Goal: Check status: Check status

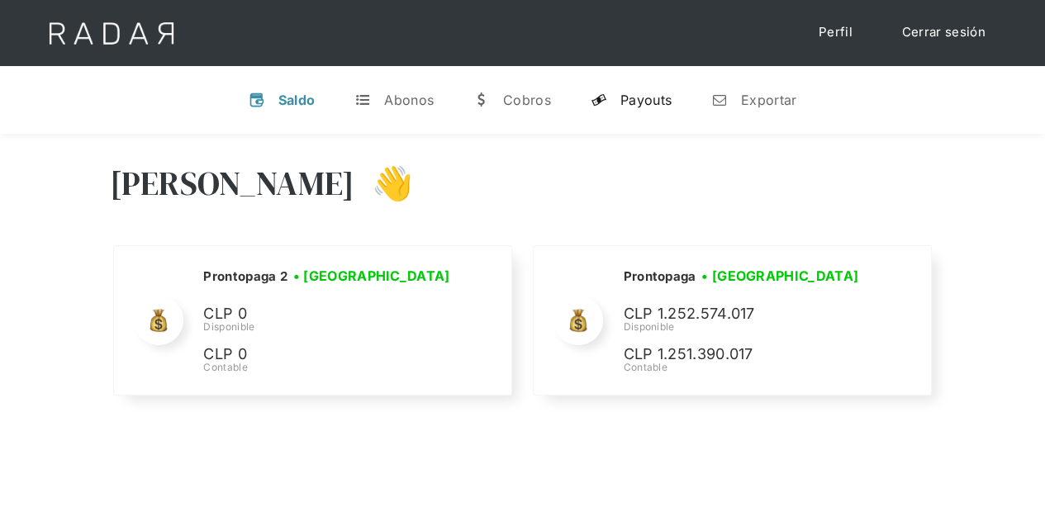
click at [611, 99] on link "y Payouts" at bounding box center [630, 99] width 107 height 43
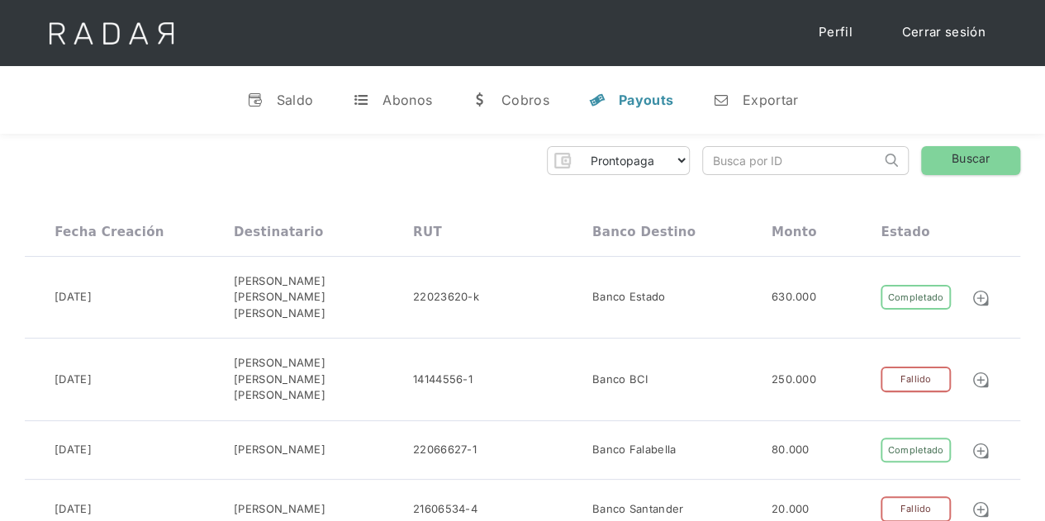
click at [724, 161] on input "search" at bounding box center [792, 160] width 178 height 27
paste input "db882931-877c-4ec5-99b6-ddc6331986b7"
type input "db882931-877c-4ec5-99b6-ddc6331986b7"
click at [937, 161] on link "Buscar" at bounding box center [970, 160] width 99 height 29
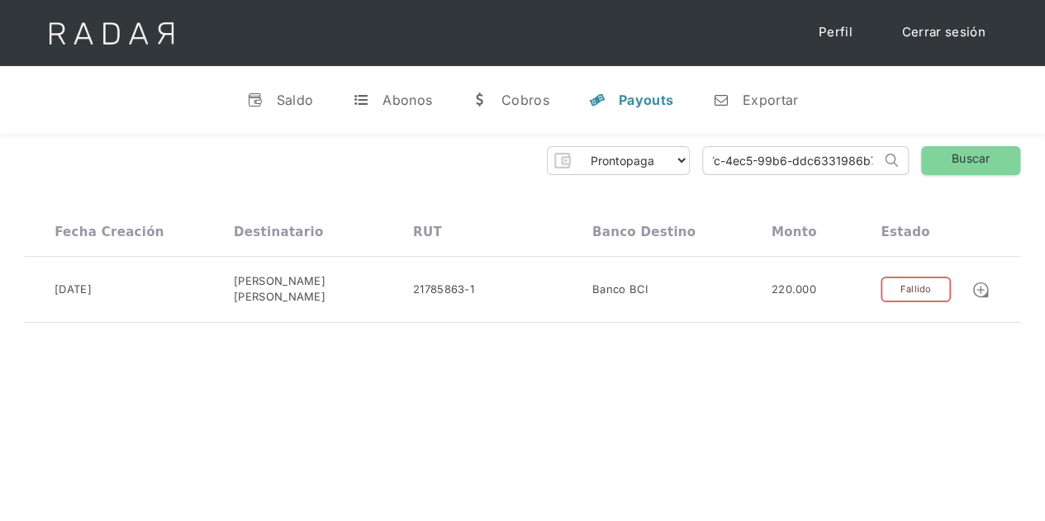
drag, startPoint x: 708, startPoint y: 159, endPoint x: 895, endPoint y: 170, distance: 187.8
click at [895, 170] on form "db882931-877c-4ec5-99b6-ddc6331986b7 Search" at bounding box center [805, 160] width 206 height 29
paste input "07f9c61d-14f1-4f1a-a0ec-bae19dba3eb2"
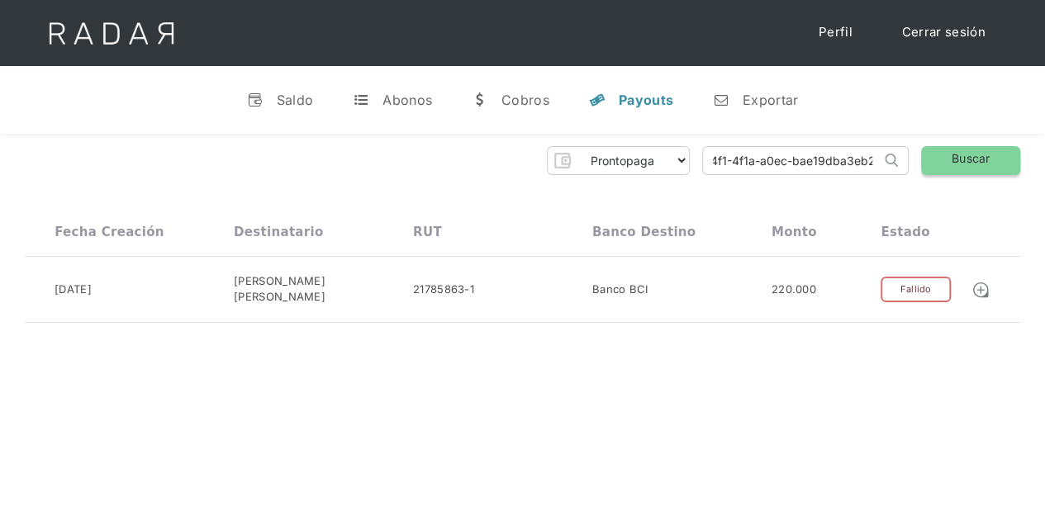
type input "07f9c61d-14f1-4f1a-a0ec-bae19dba3eb2"
click at [953, 161] on link "Buscar" at bounding box center [970, 160] width 99 height 29
drag, startPoint x: 705, startPoint y: 164, endPoint x: 913, endPoint y: 191, distance: 210.6
click at [913, 191] on div "Prontopaga Prontopaga 2 Thank you! Your submission has been received! Oops! Som…" at bounding box center [522, 231] width 1045 height 195
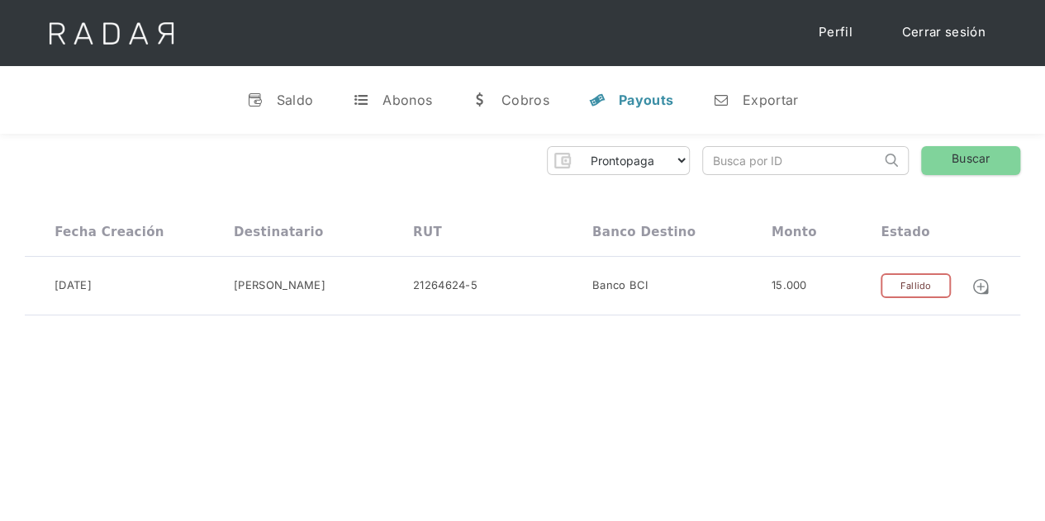
paste input "2baf7046-ded3-4ffb-90cd-9063fe6a92ed"
click at [964, 164] on link "Buscar" at bounding box center [970, 160] width 99 height 29
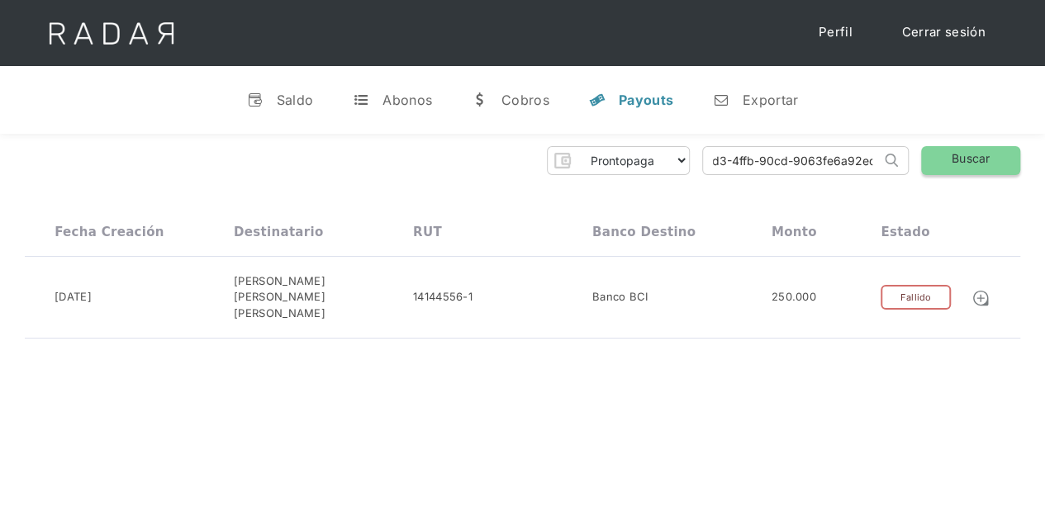
drag, startPoint x: 705, startPoint y: 158, endPoint x: 923, endPoint y: 157, distance: 217.2
click at [923, 157] on div "Prontopaga Prontopaga 2 Thank you! Your submission has been received! Oops! Som…" at bounding box center [522, 160] width 995 height 29
paste input "732f93a-90f0-4d2f-96c1-38482c27fc5c"
click at [947, 150] on link "Buscar" at bounding box center [970, 160] width 99 height 29
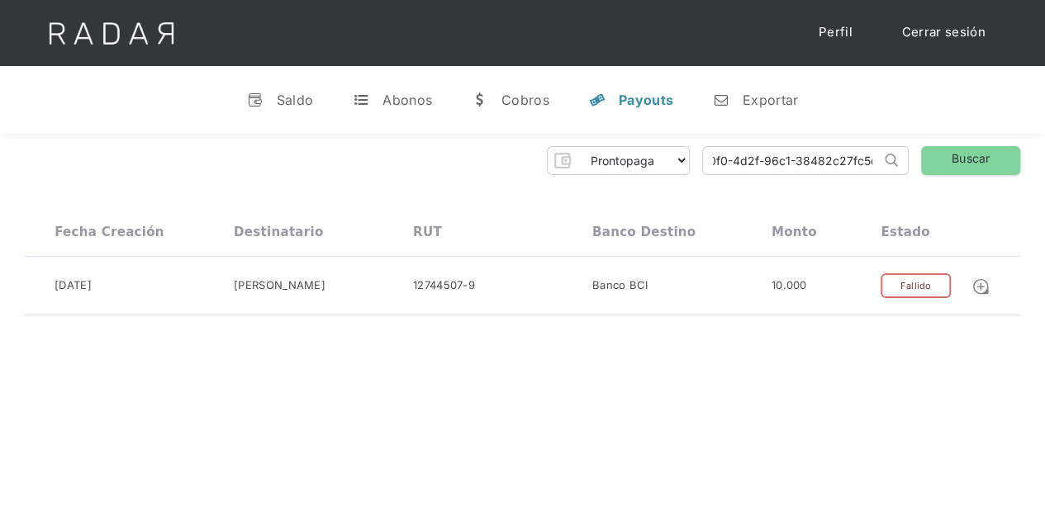
drag, startPoint x: 699, startPoint y: 157, endPoint x: 904, endPoint y: 153, distance: 204.9
click at [904, 153] on div "Prontopaga Prontopaga 2 Thank you! Your submission has been received! Oops! Som…" at bounding box center [522, 160] width 995 height 29
paste input "1432435d-2b39-40d3-baf7-d9ecd1402764"
click at [951, 158] on link "Buscar" at bounding box center [970, 160] width 99 height 29
drag, startPoint x: 704, startPoint y: 156, endPoint x: 931, endPoint y: 149, distance: 227.2
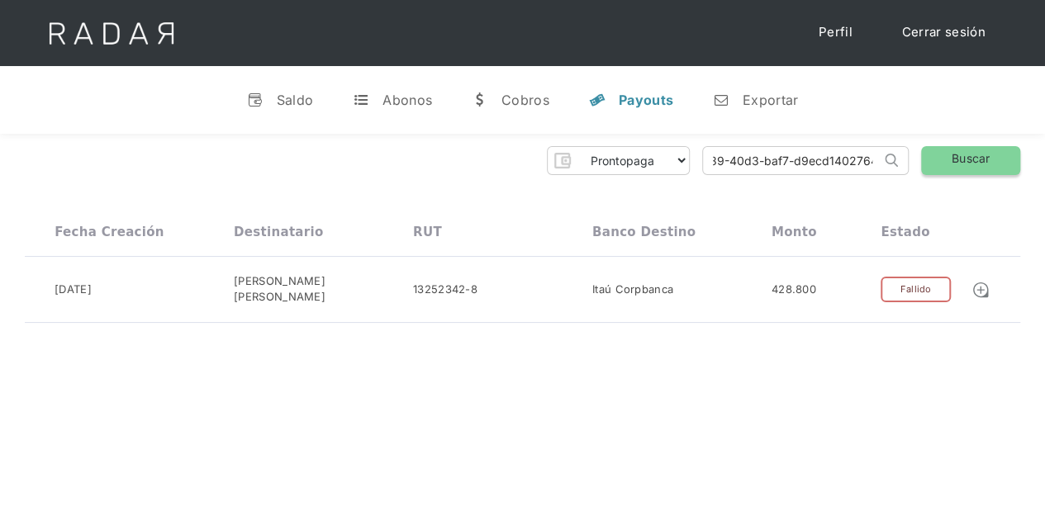
click at [931, 149] on div "Prontopaga Prontopaga 2 Thank you! Your submission has been received! Oops! Som…" at bounding box center [522, 160] width 995 height 29
paste input "64887fd3-04ce-42f8-a280-fdc56a45eb1"
click at [950, 151] on link "Buscar" at bounding box center [970, 160] width 99 height 29
drag, startPoint x: 700, startPoint y: 153, endPoint x: 899, endPoint y: 173, distance: 200.0
click at [899, 173] on div "Prontopaga Prontopaga 2 Thank you! Your submission has been received! Oops! Som…" at bounding box center [522, 160] width 995 height 29
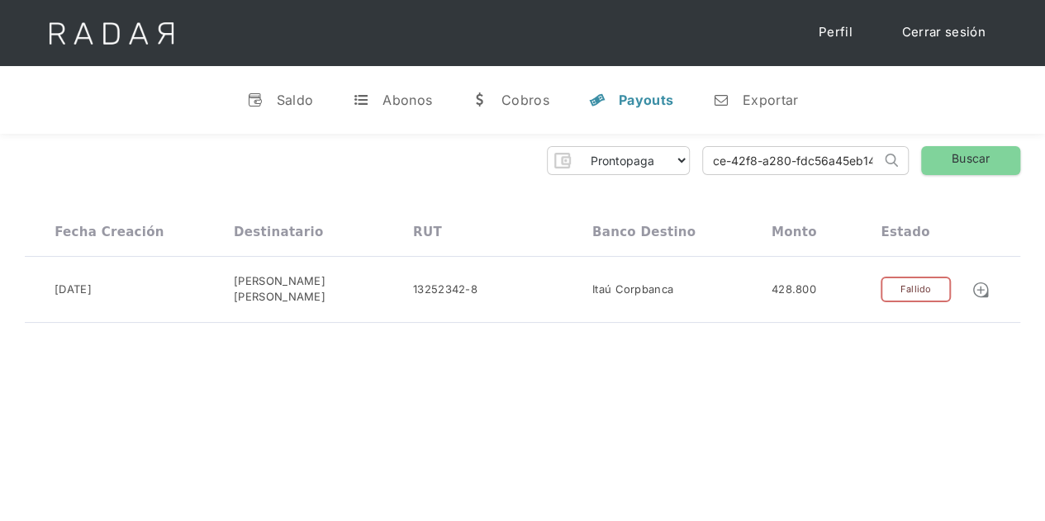
paste input "26267800-3af9-41b5-81df-d5ba6e0d6cc6"
type input "26267800-3af9-41b5-81df-d5ba6e0d6cc6"
click at [948, 156] on link "Buscar" at bounding box center [970, 160] width 99 height 29
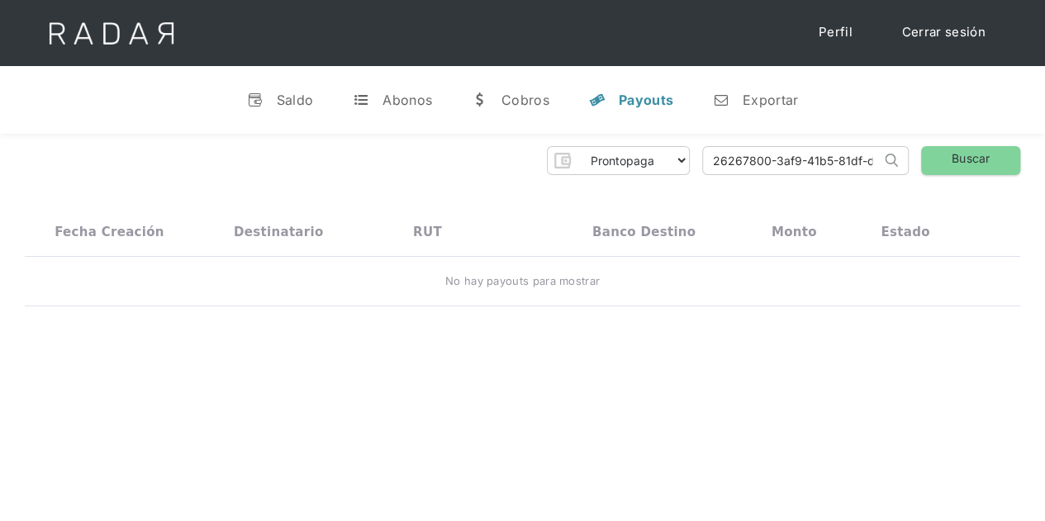
scroll to position [0, 78]
drag, startPoint x: 708, startPoint y: 163, endPoint x: 909, endPoint y: 171, distance: 201.7
click at [909, 171] on div "Prontopaga Prontopaga 2 Thank you! Your submission has been received! Oops! Som…" at bounding box center [522, 160] width 995 height 29
click at [767, 158] on input "search" at bounding box center [792, 160] width 178 height 27
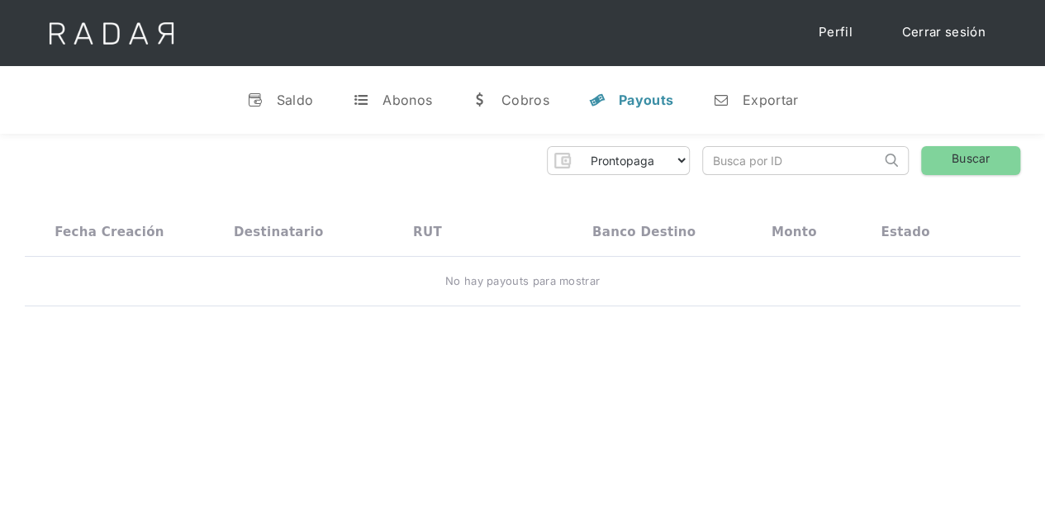
paste input "26267800-3af9-41b5-81df-d5ba6e0d6cc6"
click at [960, 164] on link "Buscar" at bounding box center [970, 160] width 99 height 29
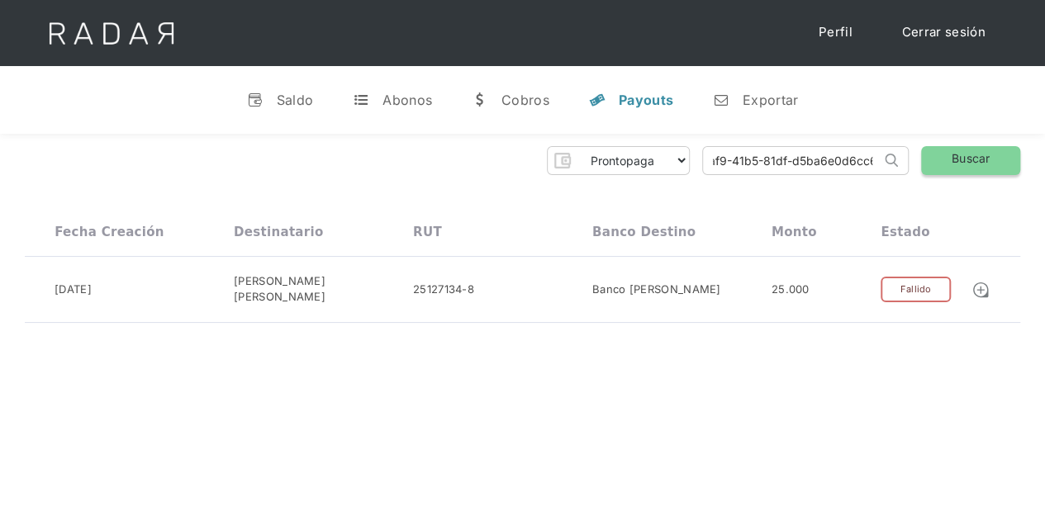
drag, startPoint x: 708, startPoint y: 159, endPoint x: 965, endPoint y: 158, distance: 256.9
click at [965, 158] on div "Prontopaga Prontopaga 2 Thank you! Your submission has been received! Oops! Som…" at bounding box center [522, 160] width 995 height 29
paste input "15143758-c00e-473e-8fce-0ee9bdb7ccb4"
click at [950, 161] on link "Buscar" at bounding box center [970, 160] width 99 height 29
drag, startPoint x: 709, startPoint y: 162, endPoint x: 916, endPoint y: 164, distance: 207.3
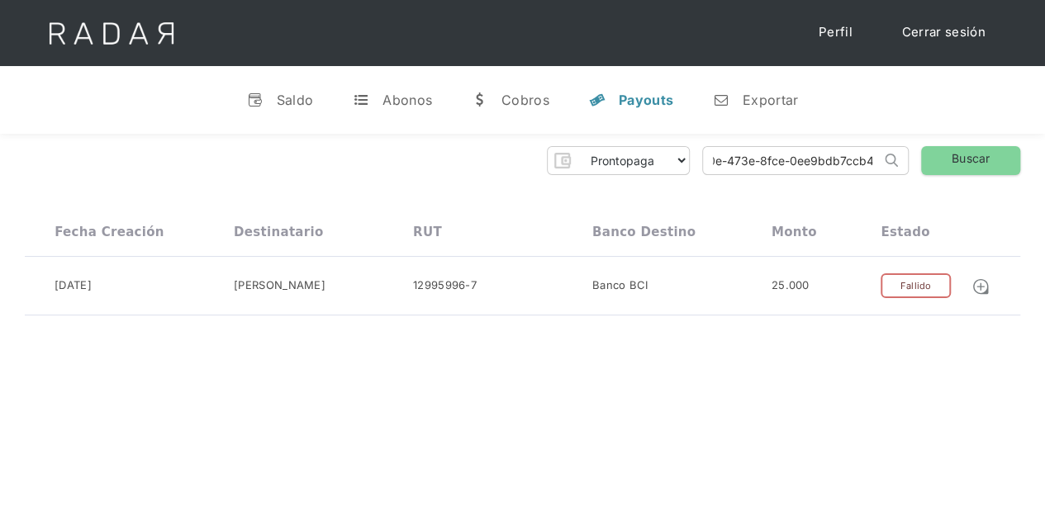
click at [916, 164] on div "Prontopaga Prontopaga 2 Thank you! Your submission has been received! Oops! Som…" at bounding box center [522, 160] width 995 height 29
paste input "e45d0f85-1d92-4066-96ce-1b8cbb0a4775"
type input "e45d0f85-1d92-4066-96ce-1b8cbb0a4775"
click input "Search" at bounding box center [0, 0] width 0 height 0
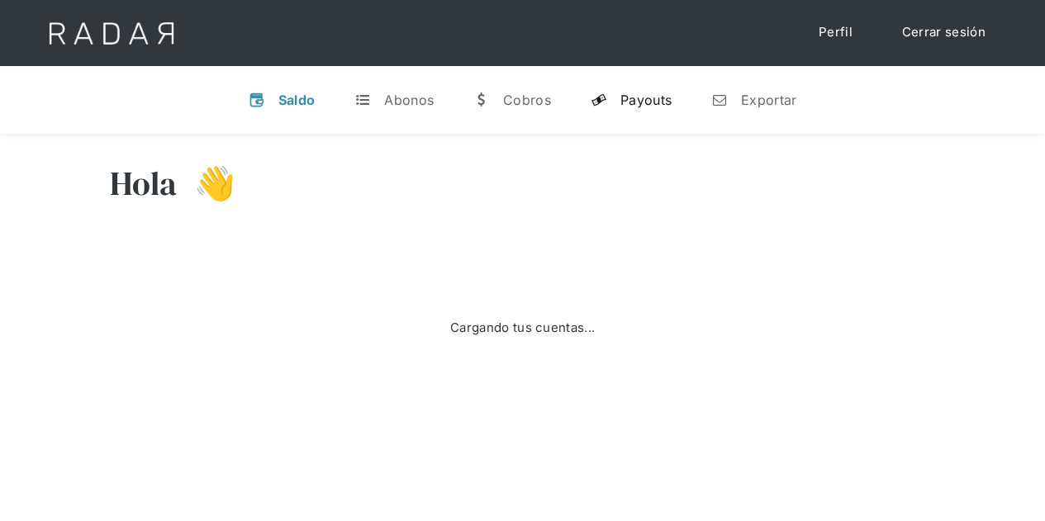
click at [628, 104] on div "Payouts" at bounding box center [645, 100] width 51 height 17
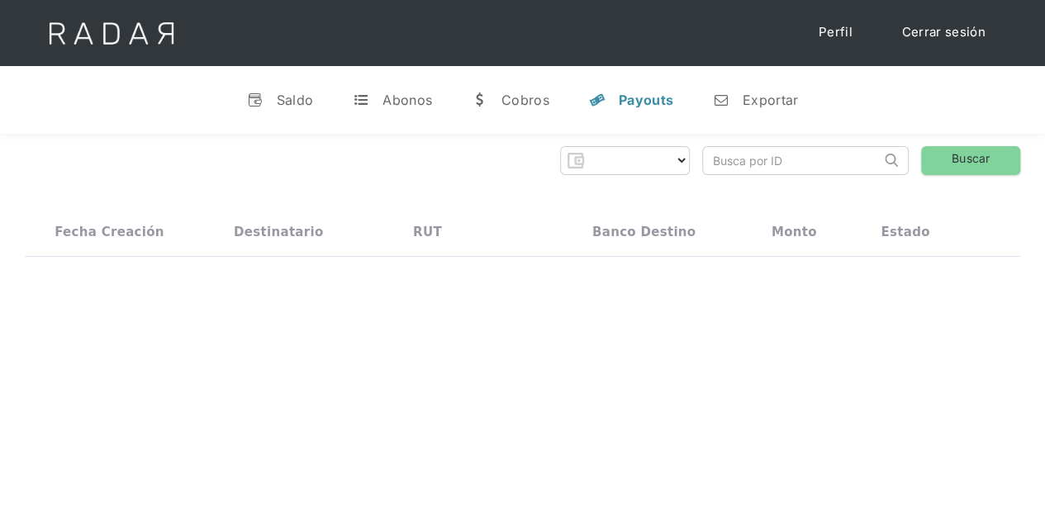
select select "prontopaga"
click at [727, 159] on input "search" at bounding box center [792, 160] width 178 height 27
paste input "e45d0f85-1d92-4066-96ce-1b8cbb0a4775"
click at [965, 159] on link "Buscar" at bounding box center [970, 160] width 99 height 29
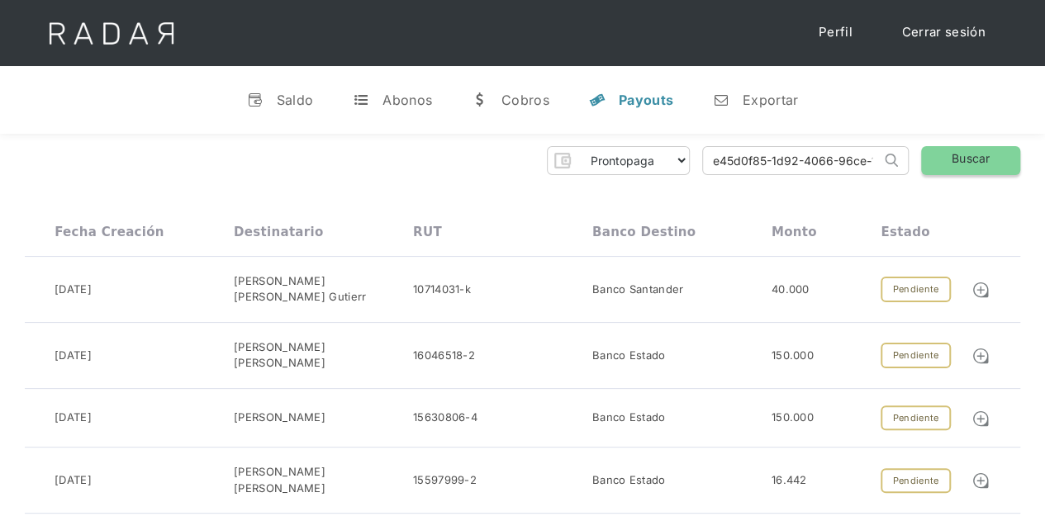
click at [951, 158] on link "Buscar" at bounding box center [970, 160] width 99 height 29
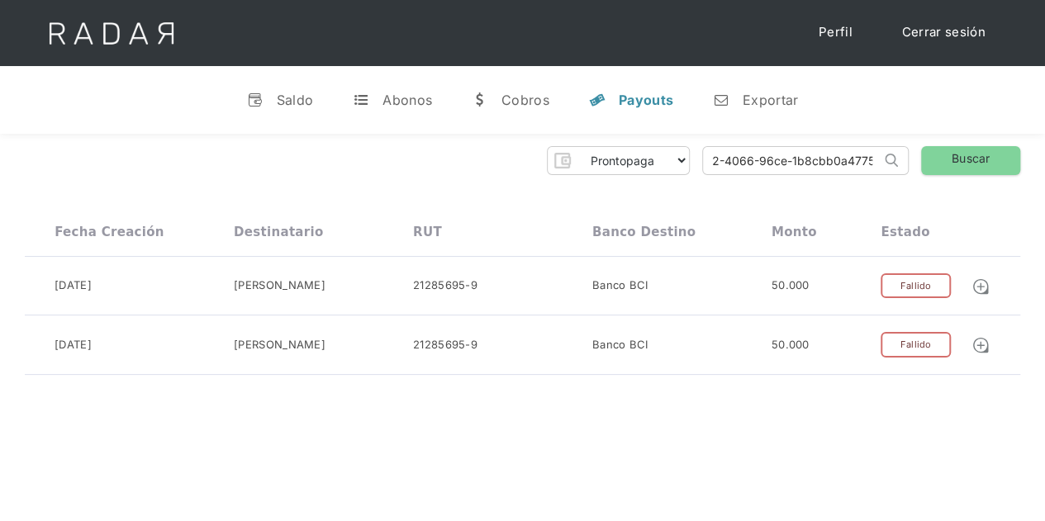
drag, startPoint x: 709, startPoint y: 159, endPoint x: 885, endPoint y: 158, distance: 175.9
click at [885, 158] on form "e45d0f85-1d92-4066-96ce-1b8cbb0a4775 Search" at bounding box center [805, 160] width 206 height 29
paste input "52ad53bf-44e4-4001-b25c-c768b2365227"
click at [948, 166] on link "Buscar" at bounding box center [970, 160] width 99 height 29
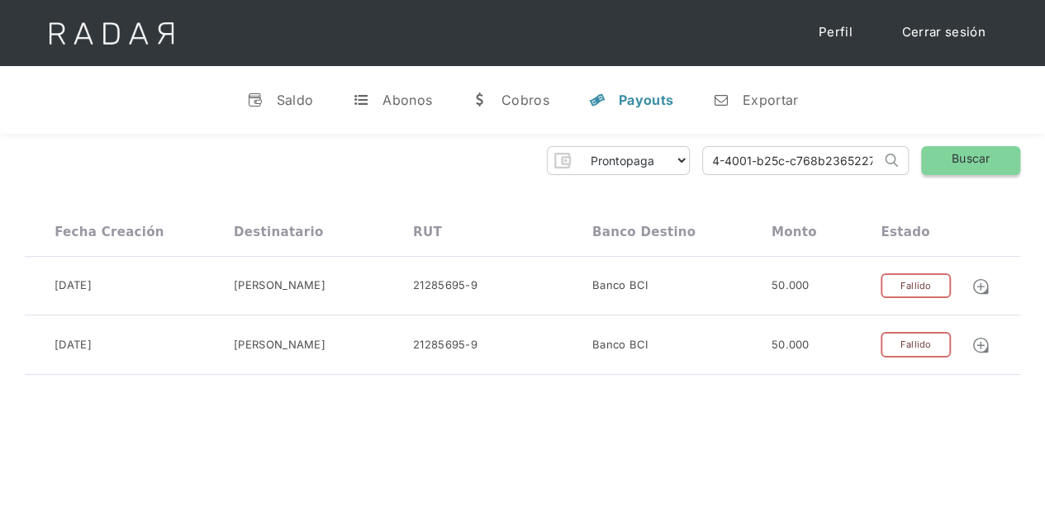
scroll to position [0, 0]
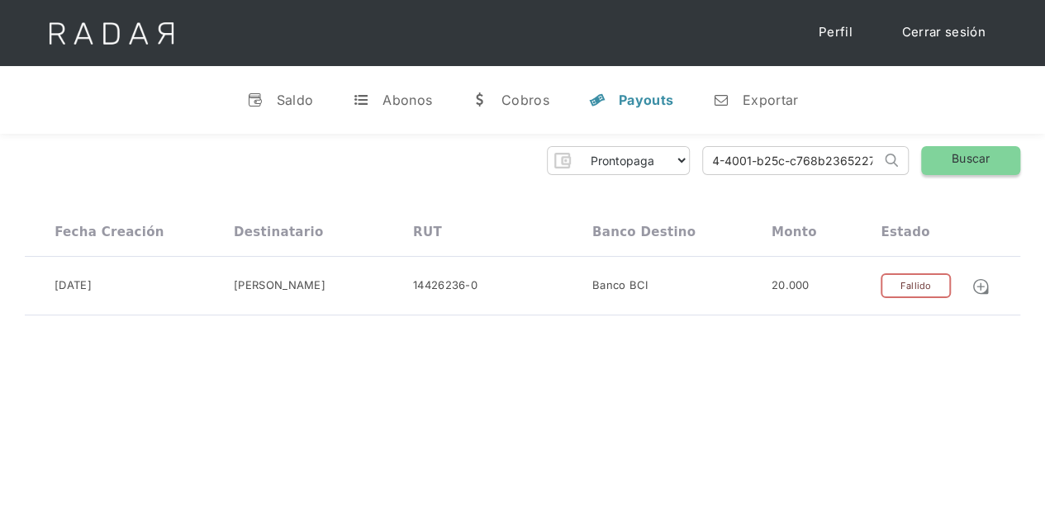
drag, startPoint x: 712, startPoint y: 162, endPoint x: 926, endPoint y: 164, distance: 213.9
click at [926, 164] on div "Prontopaga Prontopaga 2 Thank you! Your submission has been received! Oops! Som…" at bounding box center [522, 160] width 995 height 29
paste input "39430062-a946-4763-9215-abb2007a666e"
type input "39430062-a946-4763-9215-abb2007a666e"
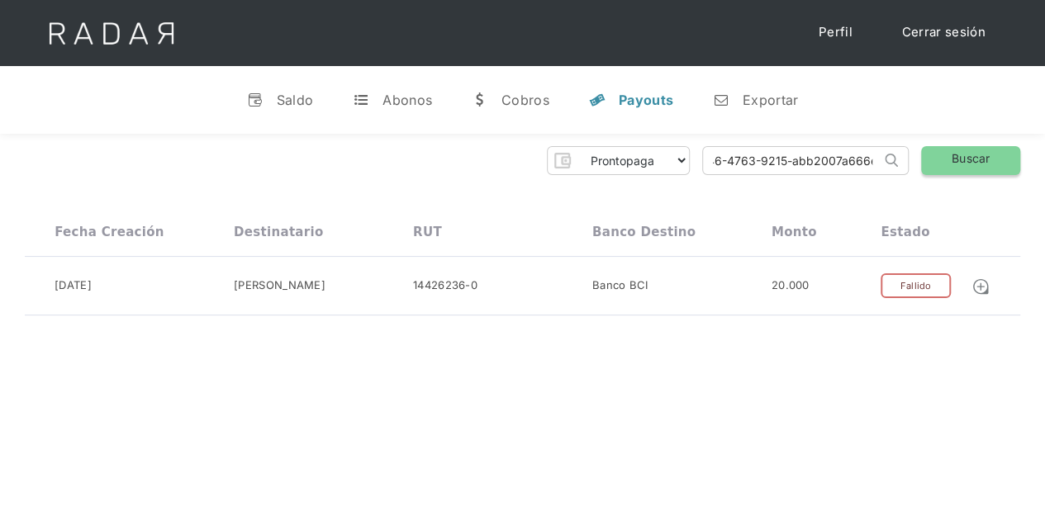
scroll to position [0, 0]
click at [951, 158] on link "Buscar" at bounding box center [970, 160] width 99 height 29
